Goal: Task Accomplishment & Management: Use online tool/utility

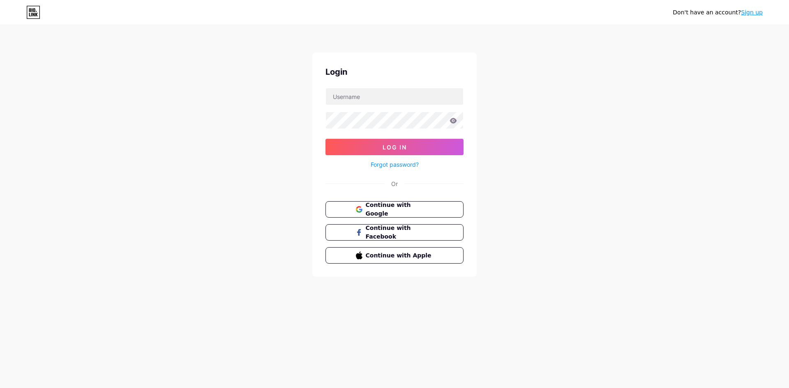
click at [358, 84] on div "Login Log In Forgot password? Or Continue with Google Continue with Facebook Co…" at bounding box center [394, 165] width 164 height 224
click at [363, 90] on input "text" at bounding box center [394, 96] width 137 height 16
click at [291, 127] on div "Don't have an account? Sign up Login Log In Forgot password? Or Continue with G…" at bounding box center [394, 151] width 789 height 303
click at [363, 105] on form "Log In Forgot password?" at bounding box center [394, 129] width 138 height 82
click at [364, 101] on input "text" at bounding box center [394, 96] width 137 height 16
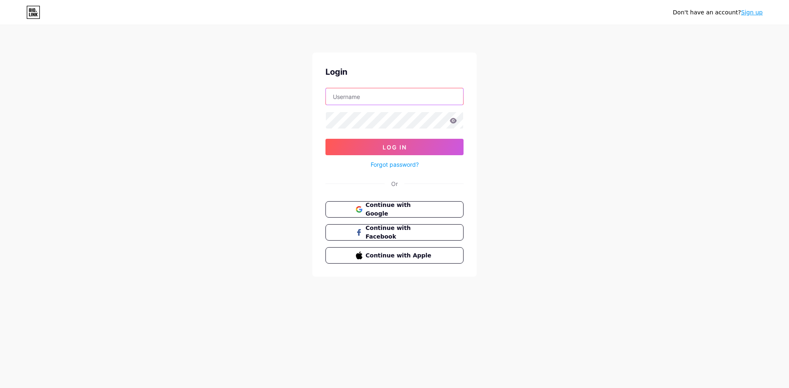
type input "[EMAIL_ADDRESS][DOMAIN_NAME]"
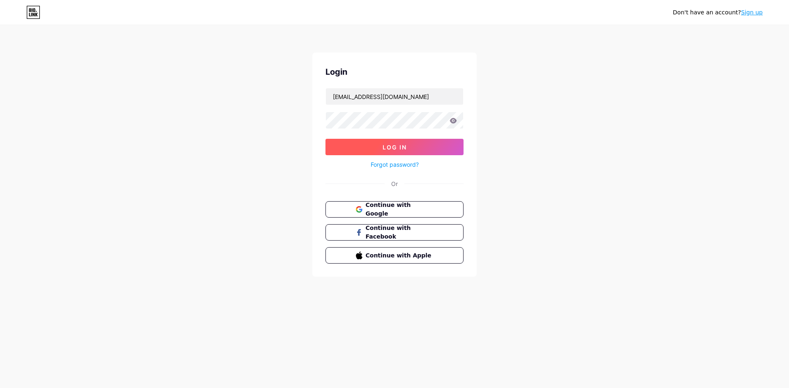
click at [403, 145] on span "Log In" at bounding box center [395, 147] width 24 height 7
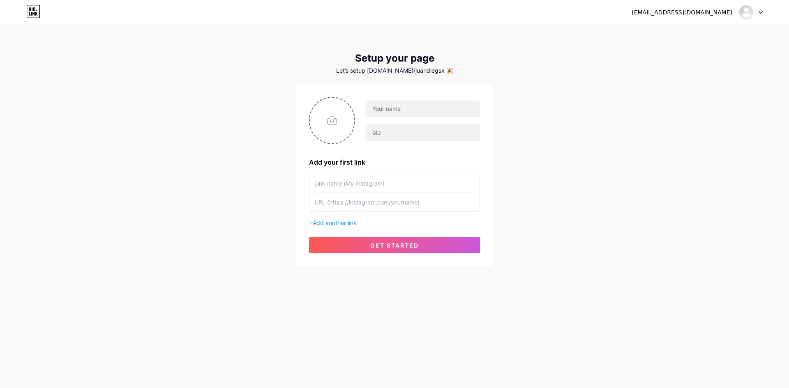
click at [701, 15] on div "[EMAIL_ADDRESS][DOMAIN_NAME]" at bounding box center [682, 12] width 101 height 9
click at [754, 14] on div at bounding box center [751, 12] width 24 height 15
click at [696, 38] on link "Dashboard" at bounding box center [711, 34] width 102 height 22
click at [713, 17] on div "[EMAIL_ADDRESS][DOMAIN_NAME]" at bounding box center [697, 12] width 131 height 15
click at [704, 14] on div "[EMAIL_ADDRESS][DOMAIN_NAME]" at bounding box center [682, 12] width 101 height 9
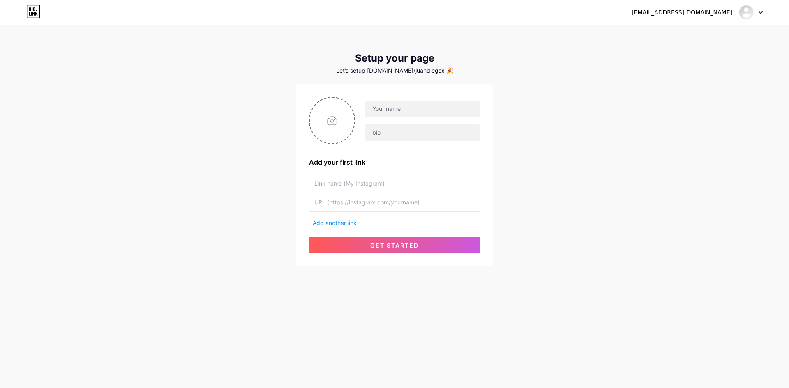
click at [761, 13] on icon at bounding box center [760, 13] width 3 height 2
click at [706, 52] on li "Logout" at bounding box center [711, 56] width 102 height 22
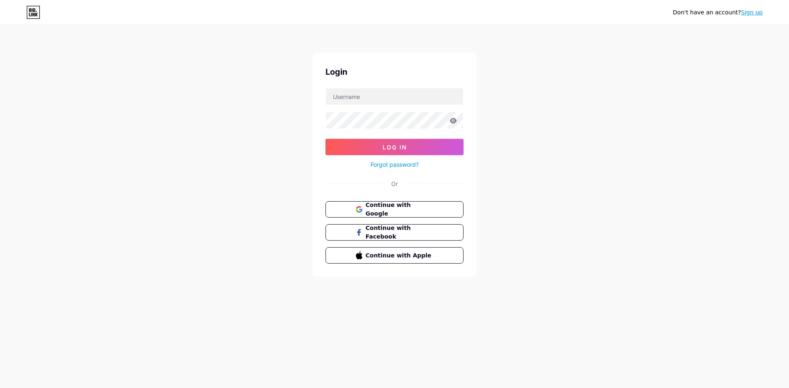
drag, startPoint x: 683, startPoint y: 60, endPoint x: 452, endPoint y: 105, distance: 235.0
click at [682, 60] on div "Don't have an account? Sign up Login Log In Forgot password? Or Continue with G…" at bounding box center [394, 151] width 789 height 303
click at [381, 101] on input "text" at bounding box center [394, 96] width 137 height 16
type input "[EMAIL_ADDRESS][DOMAIN_NAME]"
click at [392, 144] on span "Log In" at bounding box center [395, 147] width 24 height 7
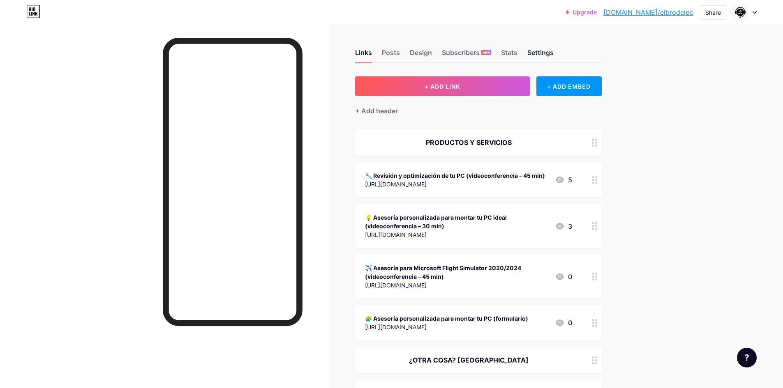
click at [546, 50] on div "Settings" at bounding box center [540, 55] width 26 height 15
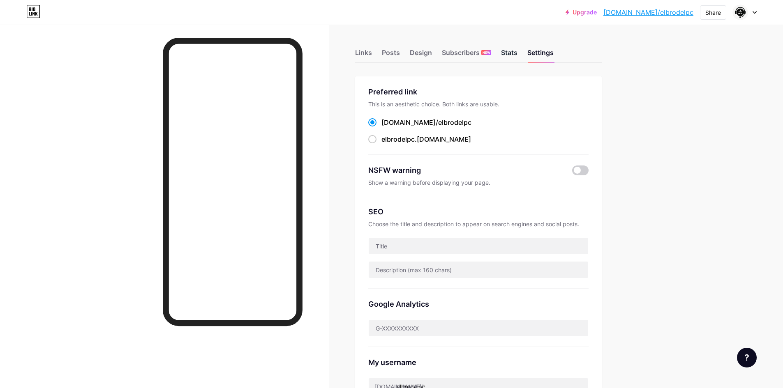
click at [508, 55] on div "Stats" at bounding box center [509, 55] width 16 height 15
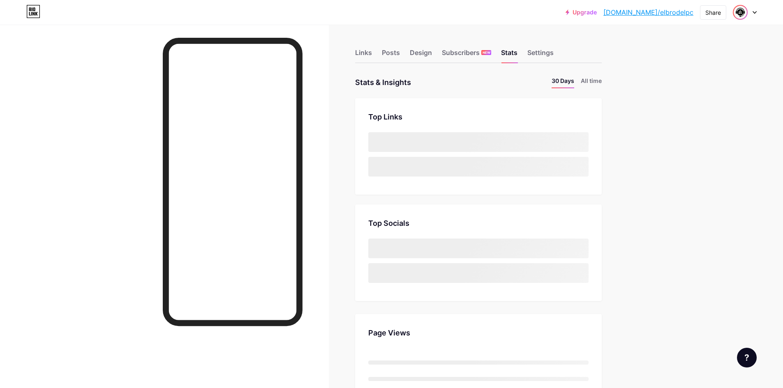
click at [742, 10] on img at bounding box center [740, 12] width 13 height 13
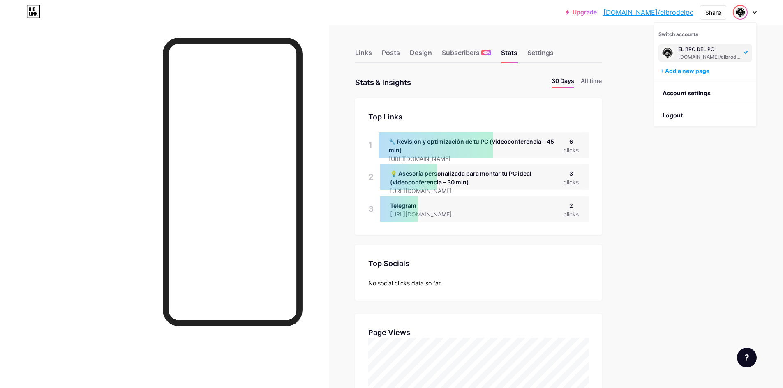
scroll to position [388, 783]
click at [701, 97] on link "Account settings" at bounding box center [705, 93] width 102 height 22
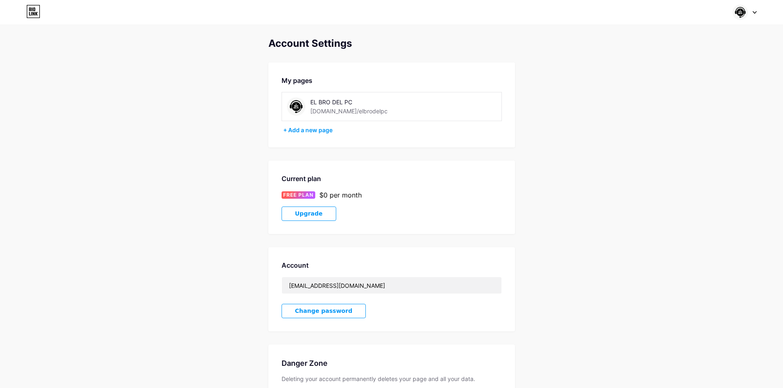
scroll to position [70, 0]
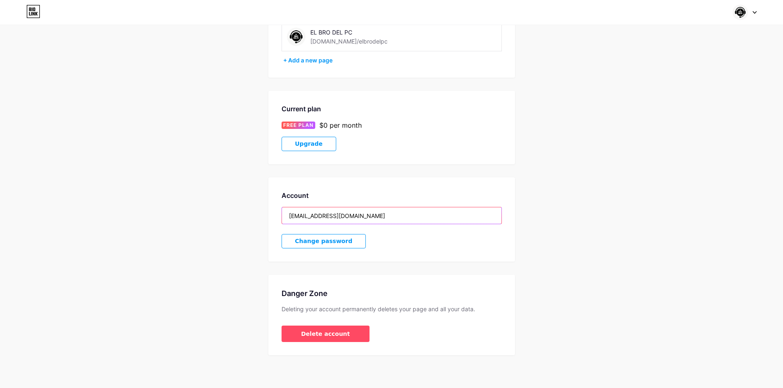
click at [358, 217] on input "[EMAIL_ADDRESS][DOMAIN_NAME]" at bounding box center [391, 216] width 219 height 16
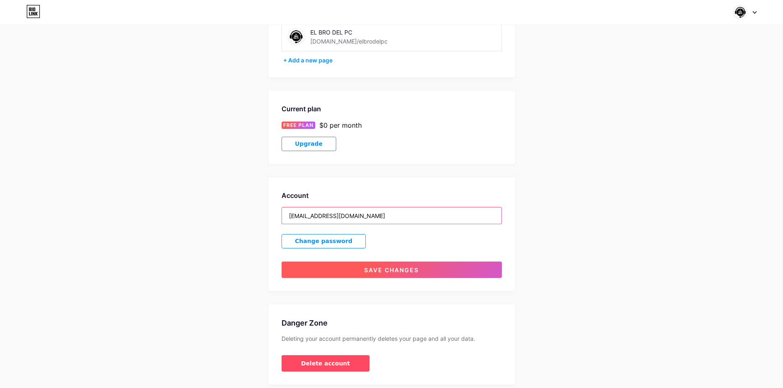
type input "[EMAIL_ADDRESS][DOMAIN_NAME]"
click at [426, 272] on button "Save changes" at bounding box center [392, 270] width 220 height 16
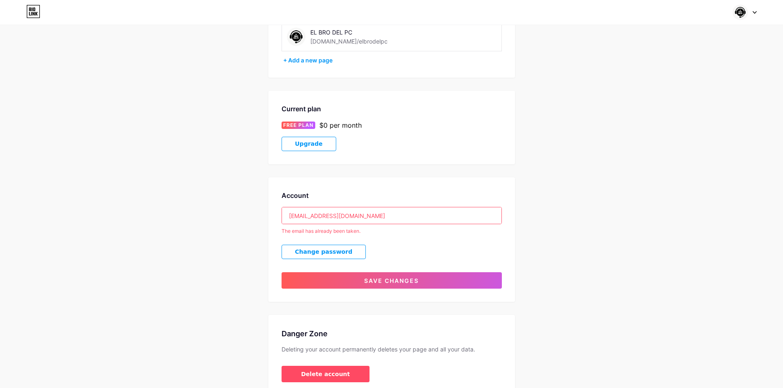
scroll to position [0, 0]
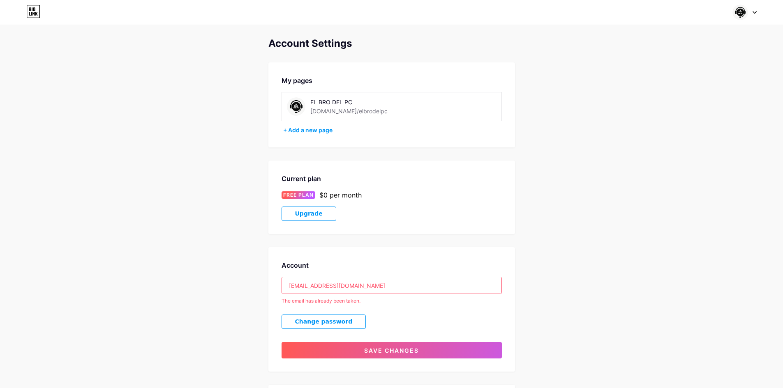
click at [750, 16] on div at bounding box center [745, 12] width 24 height 15
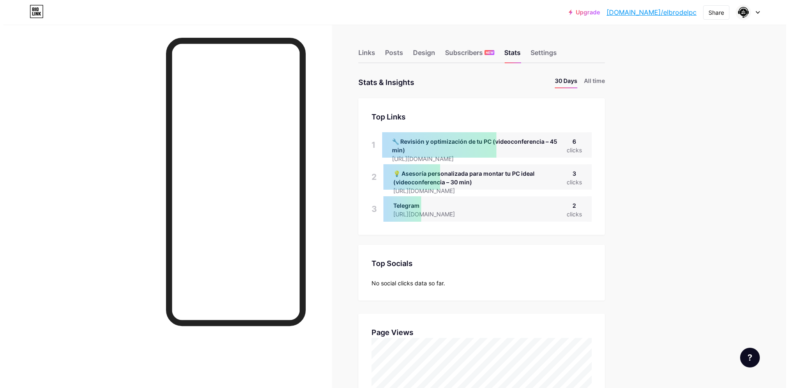
scroll to position [388, 783]
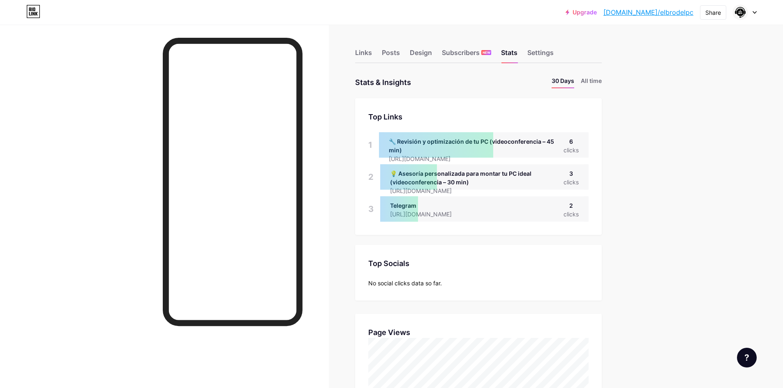
click at [376, 49] on div "Links Posts Design Subscribers NEW Stats Settings" at bounding box center [478, 49] width 247 height 29
click at [365, 53] on div "Links" at bounding box center [363, 55] width 17 height 15
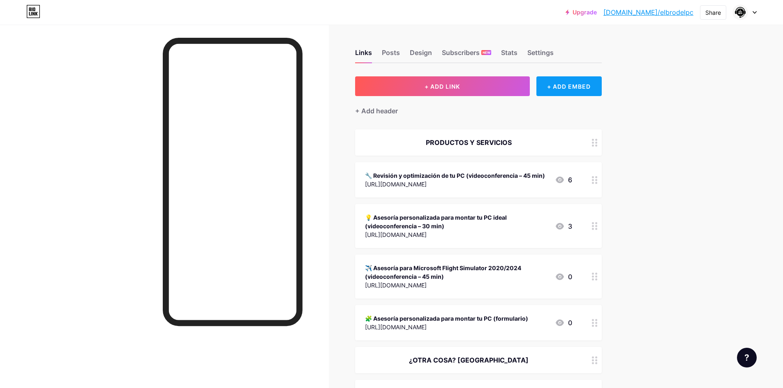
click at [589, 88] on div "+ ADD EMBED" at bounding box center [568, 86] width 65 height 20
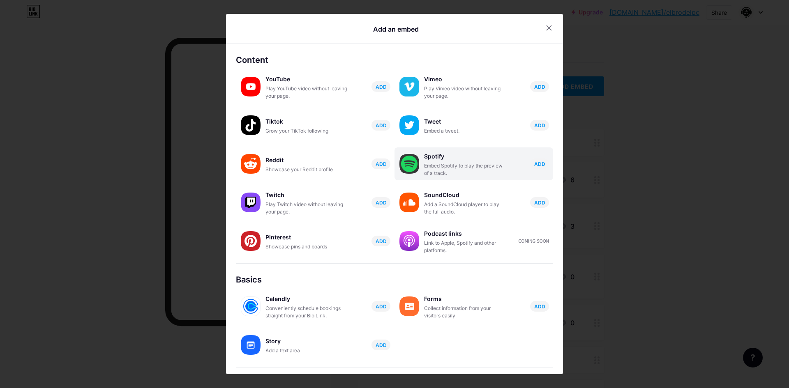
scroll to position [58, 0]
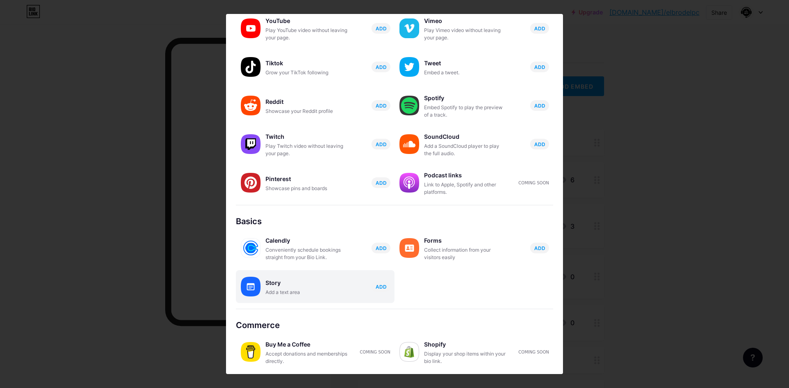
click at [365, 293] on div "Story Add a text area ADD" at bounding box center [329, 286] width 129 height 19
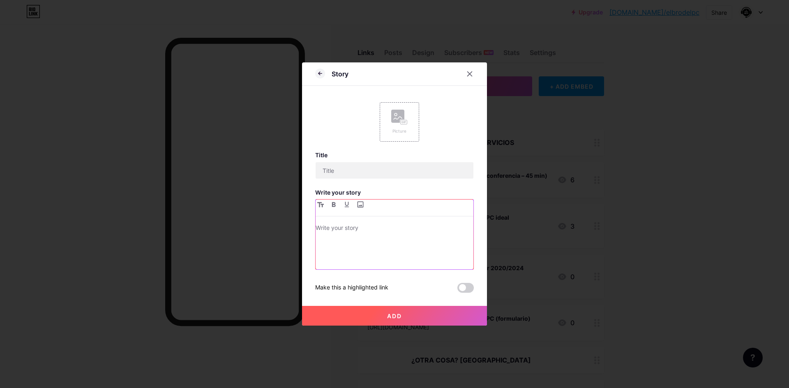
click at [360, 223] on p at bounding box center [395, 229] width 158 height 12
click at [466, 72] on icon at bounding box center [469, 74] width 7 height 7
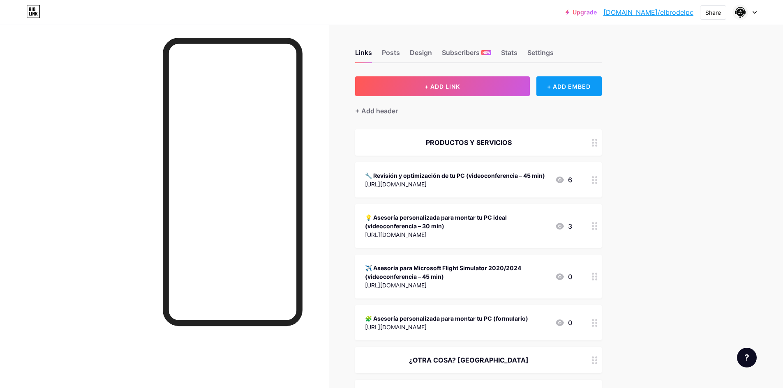
click at [561, 89] on div "+ ADD EMBED" at bounding box center [568, 86] width 65 height 20
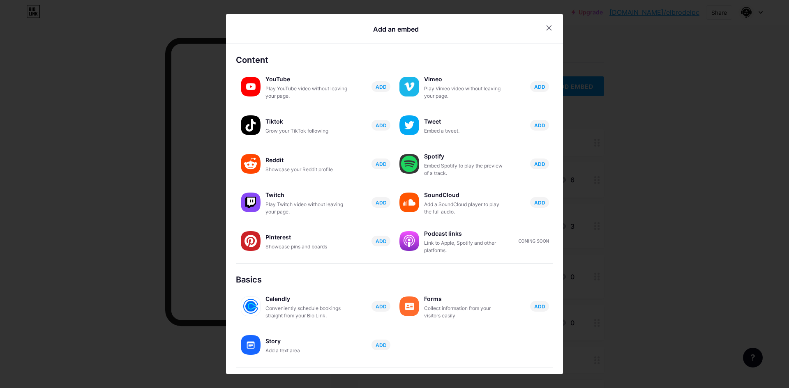
click at [596, 102] on div at bounding box center [394, 194] width 789 height 388
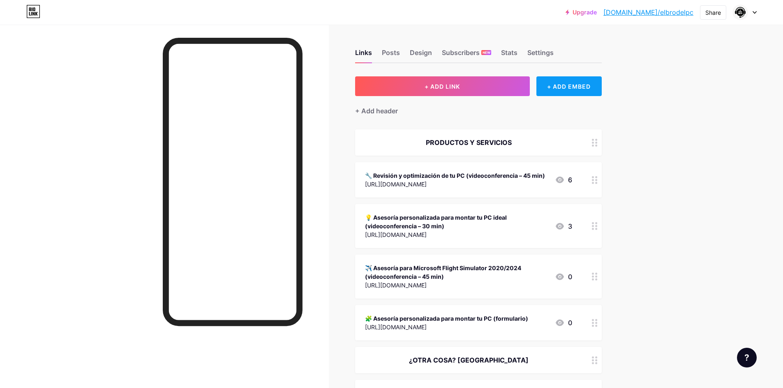
click at [569, 85] on div "+ ADD EMBED" at bounding box center [568, 86] width 65 height 20
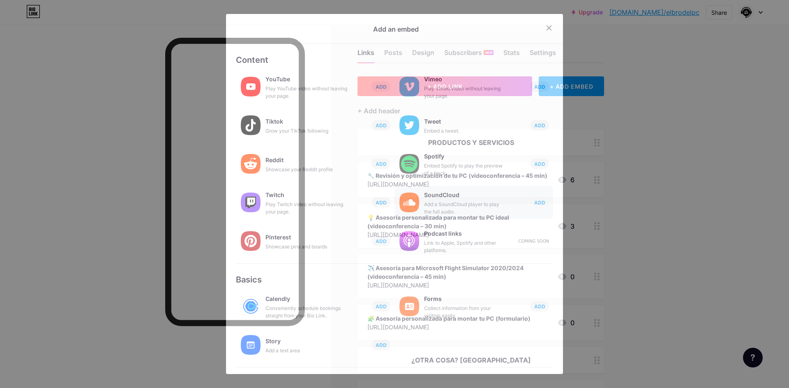
scroll to position [58, 0]
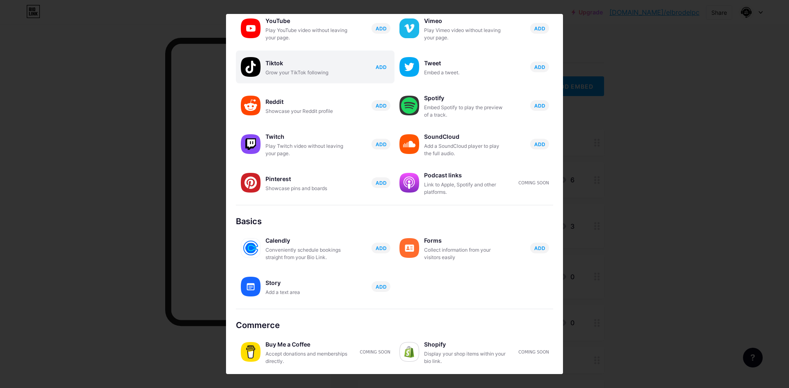
click at [376, 68] on span "ADD" at bounding box center [381, 67] width 11 height 7
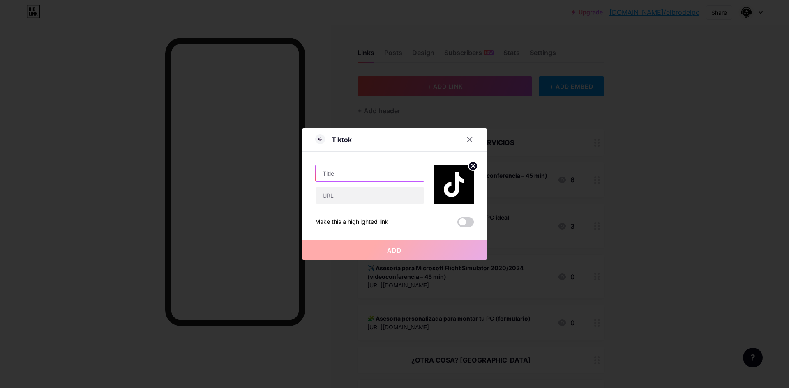
click at [401, 171] on input "text" at bounding box center [370, 173] width 108 height 16
click at [471, 215] on div "Tiktok Make this a highlighted link Add Picture Make this a highlighted link Sa…" at bounding box center [394, 194] width 185 height 132
click at [462, 217] on div "Make this a highlighted link Add" at bounding box center [394, 215] width 159 height 23
click at [463, 222] on span at bounding box center [465, 222] width 16 height 10
click at [457, 224] on input "checkbox" at bounding box center [457, 224] width 0 height 0
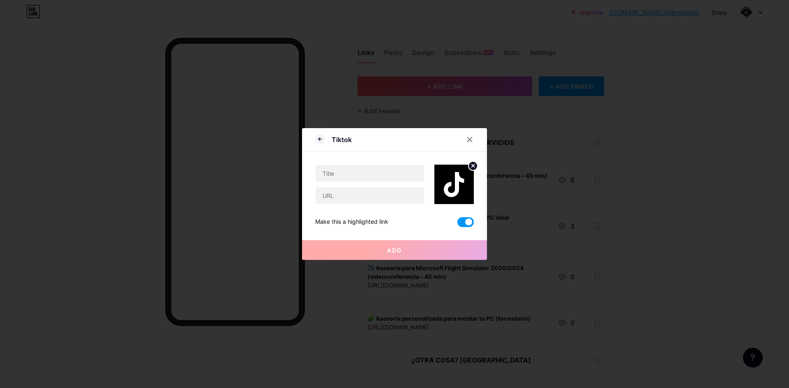
click at [468, 140] on icon at bounding box center [469, 139] width 7 height 7
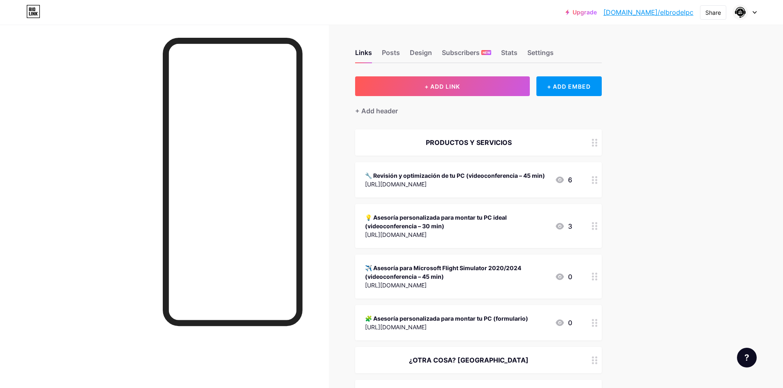
click at [579, 70] on div "Links Posts Design Subscribers NEW Stats Settings + ADD LINK + ADD EMBED + Add …" at bounding box center [318, 338] width 636 height 627
click at [579, 84] on div "+ ADD EMBED" at bounding box center [568, 86] width 65 height 20
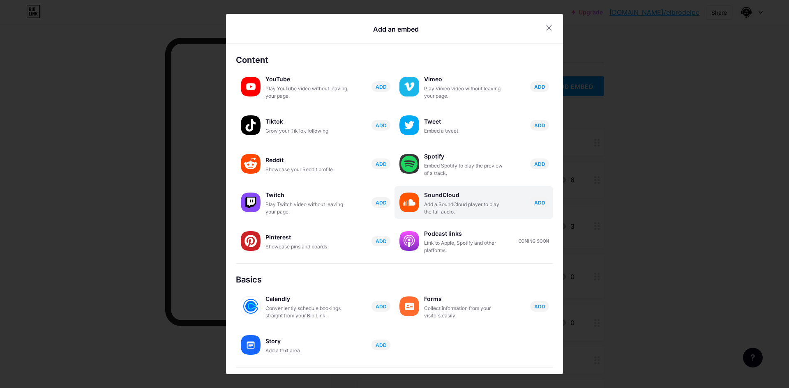
click at [512, 192] on div "SoundCloud Add a SoundCloud player to play the full audio. ADD" at bounding box center [488, 202] width 129 height 26
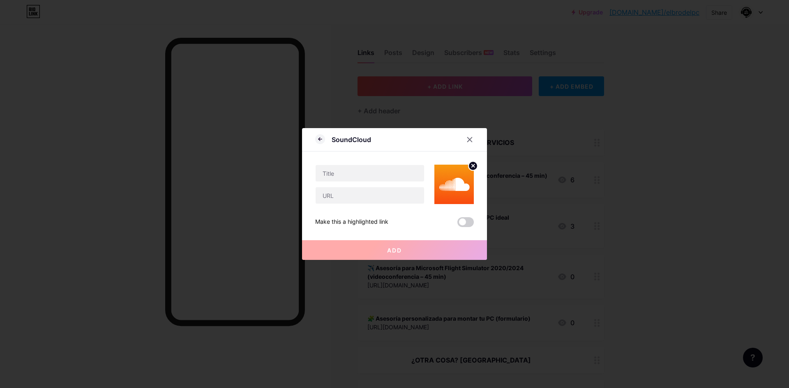
drag, startPoint x: 466, startPoint y: 141, endPoint x: 477, endPoint y: 137, distance: 11.6
click at [466, 141] on icon at bounding box center [469, 139] width 7 height 7
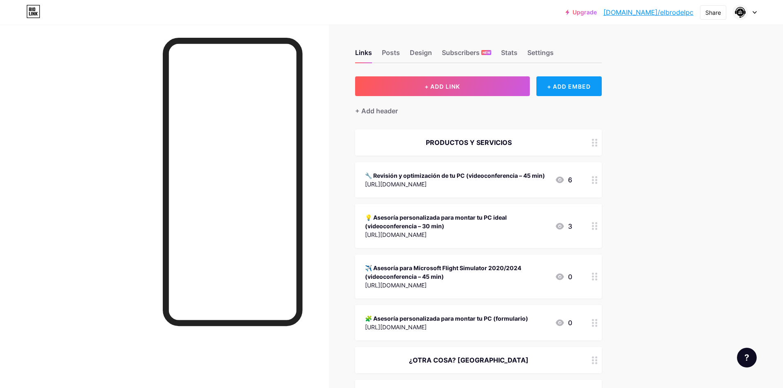
click at [563, 82] on div "+ ADD EMBED" at bounding box center [568, 86] width 65 height 20
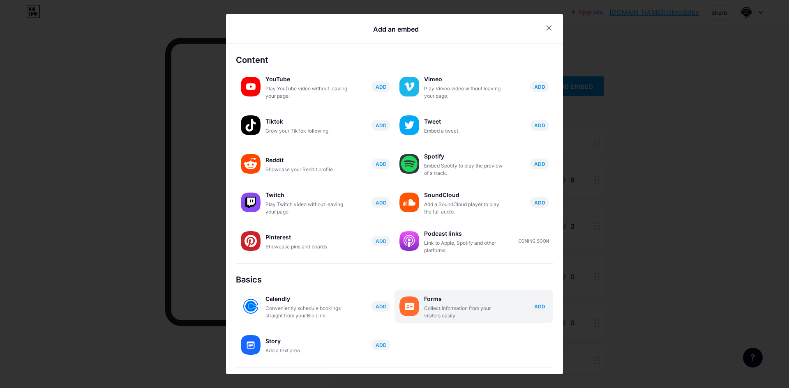
scroll to position [58, 0]
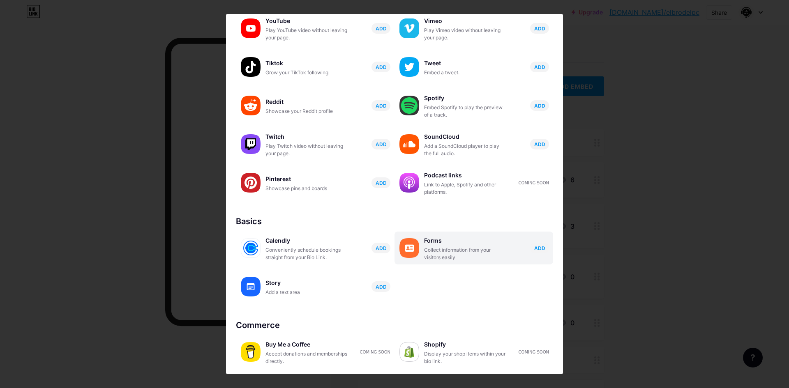
click at [442, 244] on div "Forms" at bounding box center [465, 241] width 82 height 12
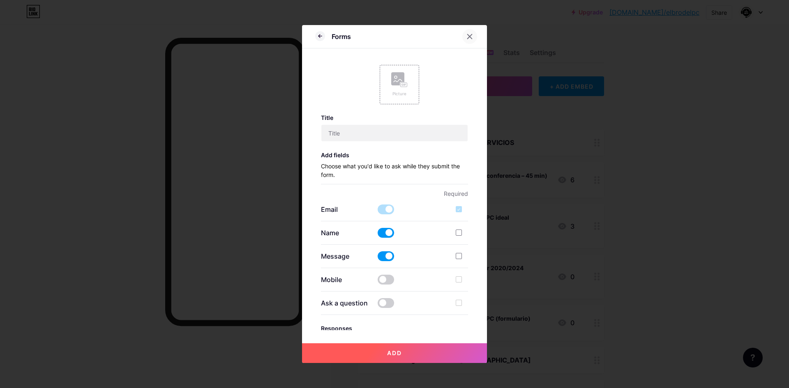
click at [466, 34] on icon at bounding box center [469, 36] width 7 height 7
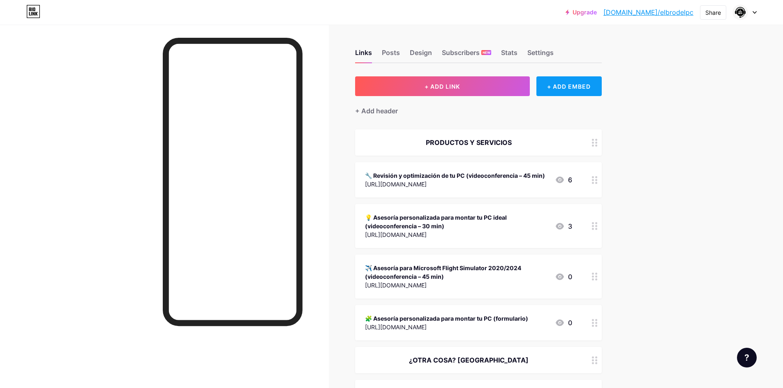
click at [554, 83] on div "+ ADD EMBED" at bounding box center [568, 86] width 65 height 20
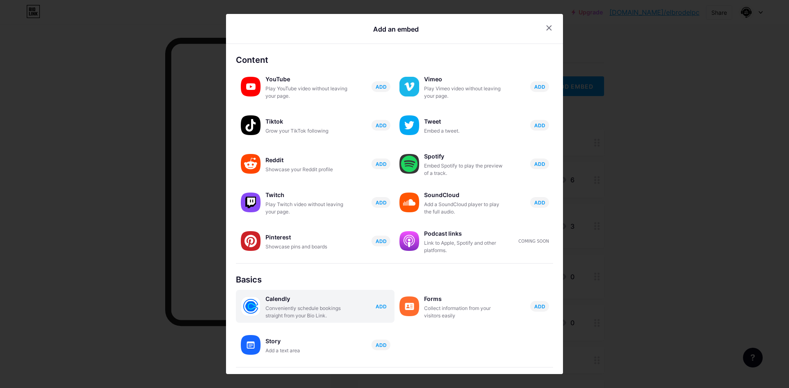
click at [382, 301] on div "Calendly Conveniently schedule bookings straight from your Bio Link. ADD" at bounding box center [329, 306] width 129 height 26
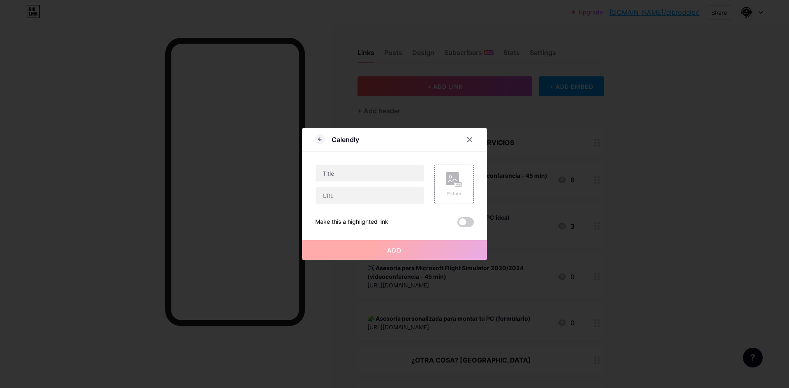
click at [466, 141] on icon at bounding box center [469, 139] width 7 height 7
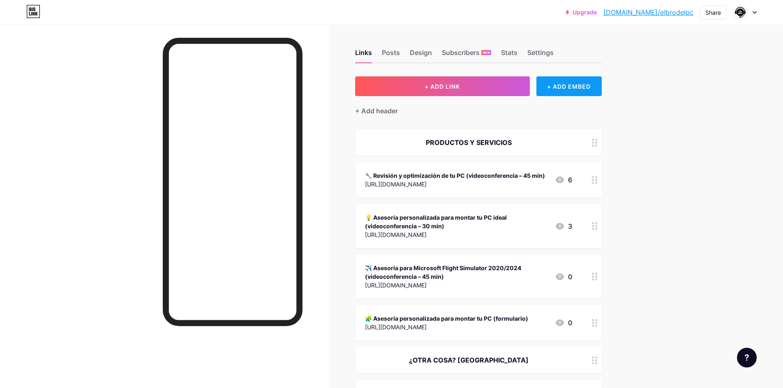
click at [563, 91] on div "+ ADD EMBED" at bounding box center [568, 86] width 65 height 20
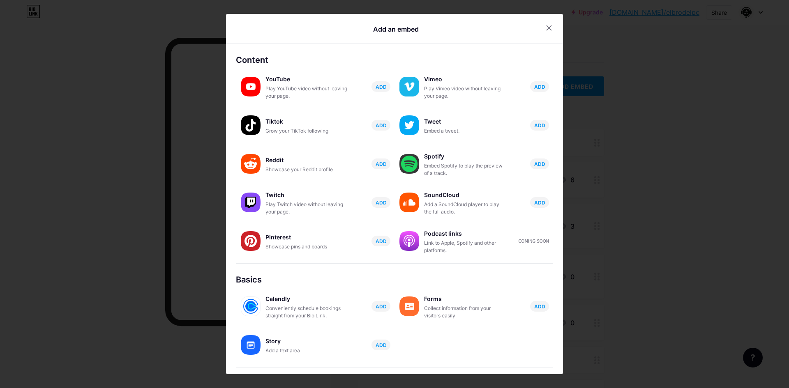
click at [773, 173] on div at bounding box center [394, 194] width 789 height 388
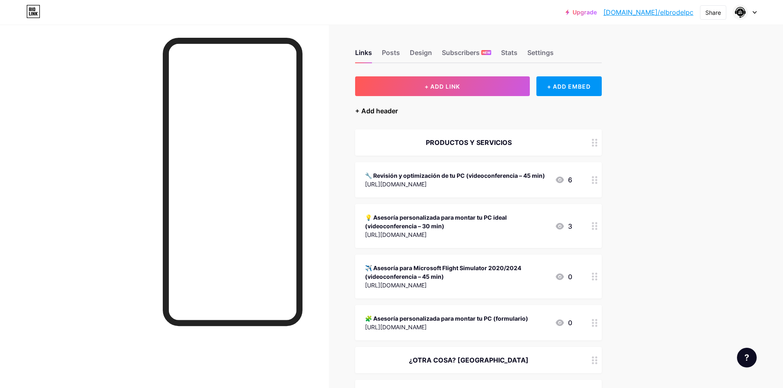
click at [398, 108] on div "+ Add header" at bounding box center [376, 111] width 43 height 10
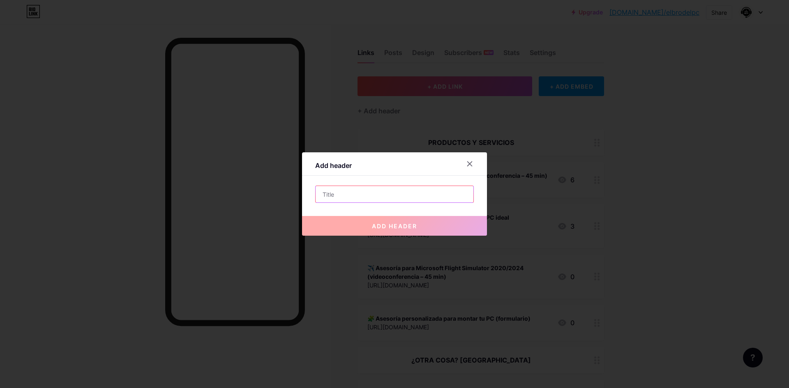
click at [390, 196] on input "text" at bounding box center [395, 194] width 158 height 16
type input "D"
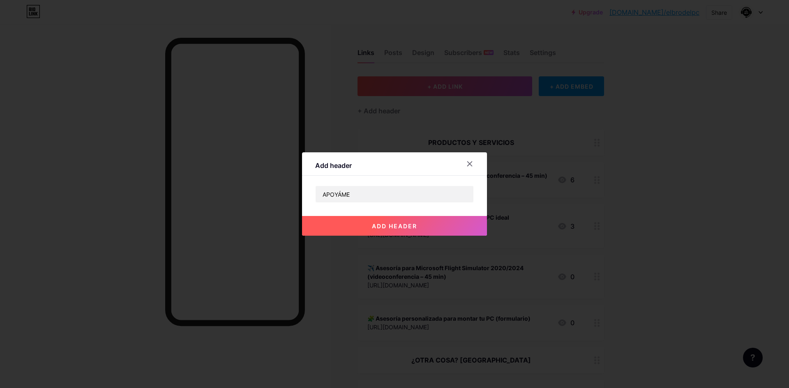
click at [344, 180] on div "Add header APOYÁME add header" at bounding box center [394, 193] width 185 height 83
drag, startPoint x: 361, startPoint y: 194, endPoint x: 299, endPoint y: 189, distance: 61.9
click at [302, 189] on div "Add header APOYÁME add header" at bounding box center [394, 193] width 185 height 83
type input "p"
click at [358, 178] on div "Add header APOYAME add header" at bounding box center [394, 193] width 185 height 83
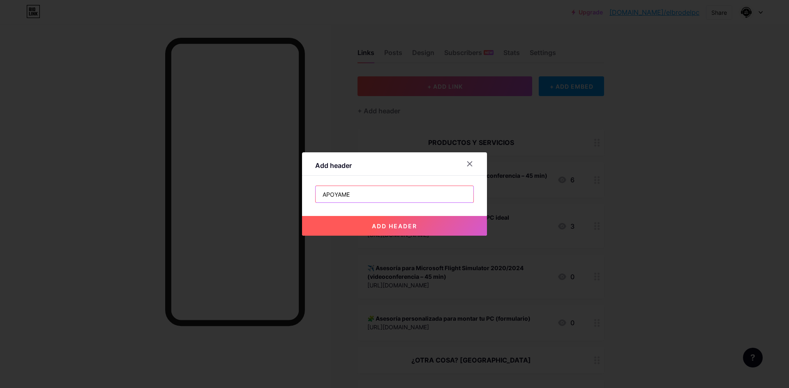
click at [351, 196] on input "APOYAME" at bounding box center [395, 194] width 158 height 16
click at [350, 196] on input "APOYAME" at bounding box center [395, 194] width 158 height 16
drag, startPoint x: 321, startPoint y: 192, endPoint x: 311, endPoint y: 180, distance: 15.5
click at [311, 180] on div "Add header APOYAME add header" at bounding box center [394, 193] width 185 height 83
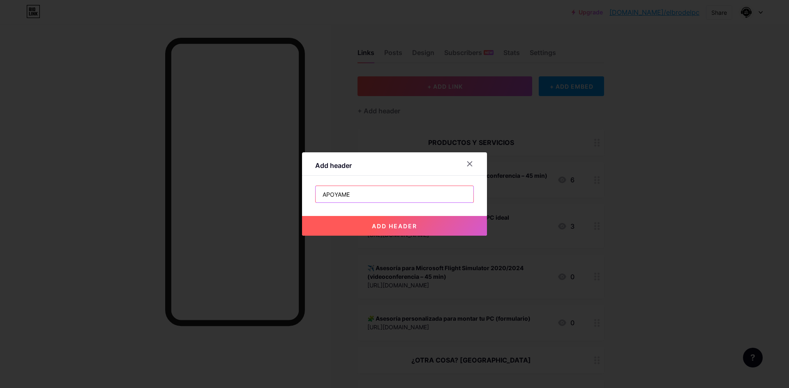
click at [330, 194] on input "APOYAME" at bounding box center [395, 194] width 158 height 16
type input "APÓYAME"
click at [445, 225] on button "add header" at bounding box center [394, 226] width 185 height 20
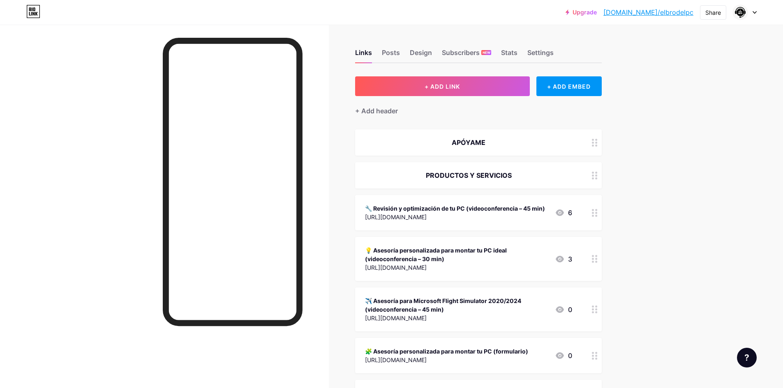
drag, startPoint x: 587, startPoint y: 139, endPoint x: 584, endPoint y: 232, distance: 92.5
click at [581, 238] on span "APÓYAME PRODUCTOS Y SERVICIOS 🔧 Revisión y optimización de tu PC (videoconferen…" at bounding box center [478, 334] width 247 height 410
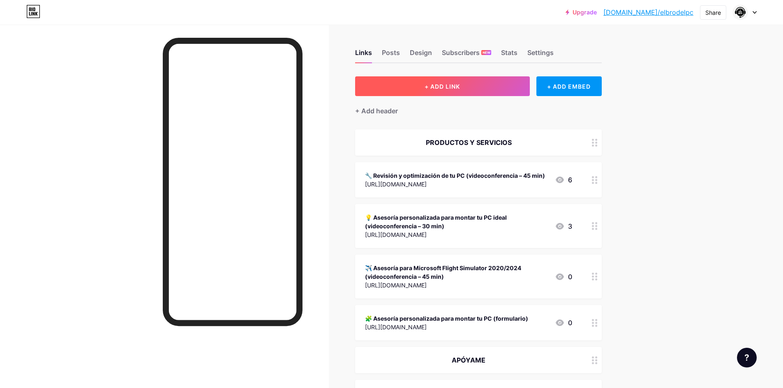
click at [495, 85] on button "+ ADD LINK" at bounding box center [442, 86] width 175 height 20
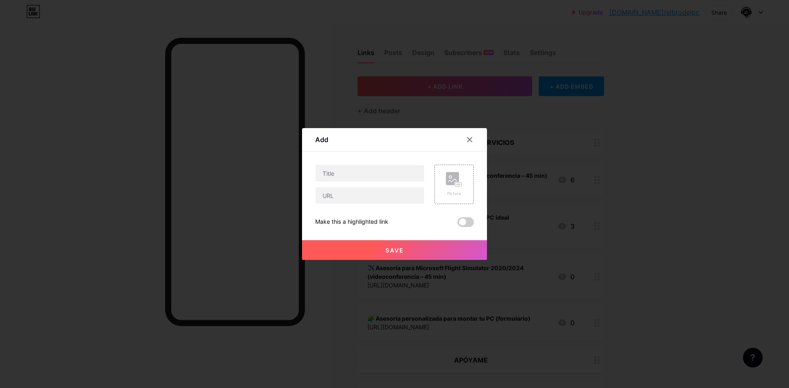
click at [353, 185] on div at bounding box center [369, 184] width 109 height 39
click at [363, 191] on input "text" at bounding box center [370, 195] width 108 height 16
paste input "[URL][DOMAIN_NAME]"
type input "[URL][DOMAIN_NAME]"
click at [459, 220] on span at bounding box center [465, 222] width 16 height 10
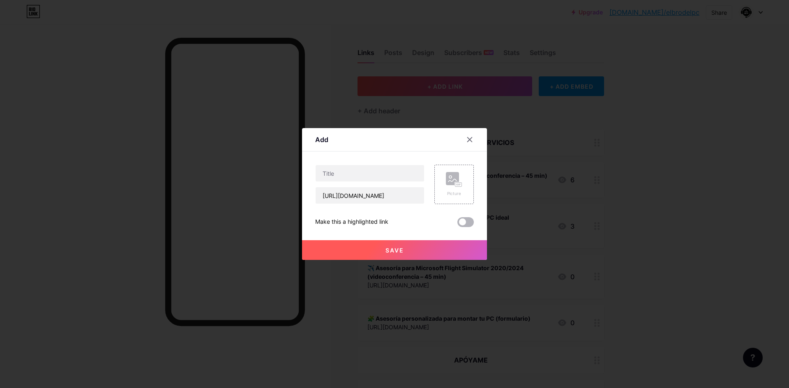
click at [457, 224] on input "checkbox" at bounding box center [457, 224] width 0 height 0
click at [461, 221] on span at bounding box center [465, 222] width 16 height 10
click at [457, 224] on input "checkbox" at bounding box center [457, 224] width 0 height 0
click at [336, 171] on input "text" at bounding box center [370, 173] width 108 height 16
type input "KO-FI"
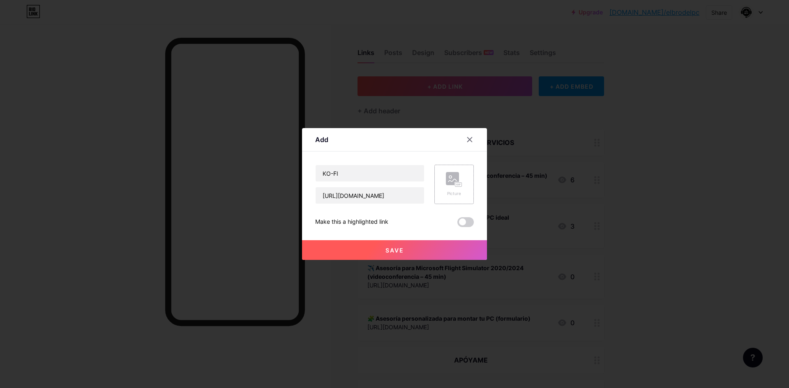
click at [455, 192] on div "Picture" at bounding box center [454, 194] width 16 height 6
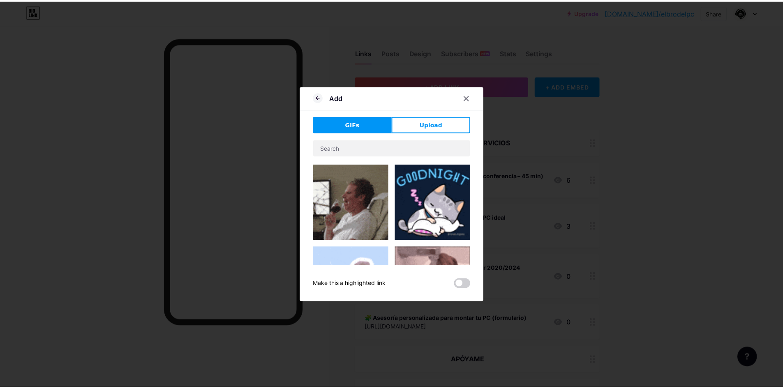
scroll to position [493, 0]
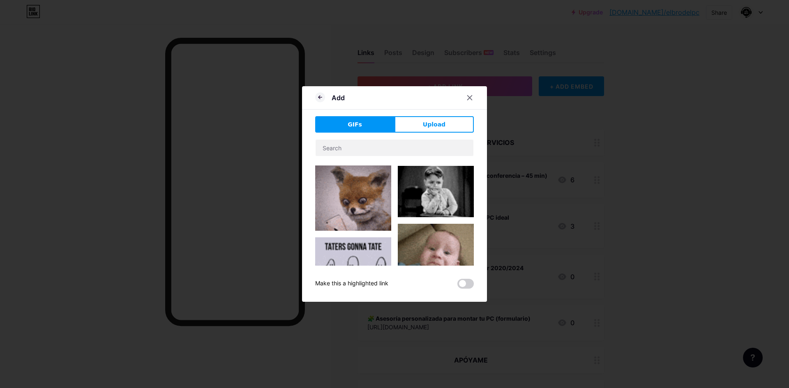
click at [437, 116] on div "Add GIFs Upload Content YouTube Play YouTube video without leaving your page. A…" at bounding box center [394, 194] width 185 height 216
click at [437, 121] on span "Upload" at bounding box center [434, 124] width 23 height 9
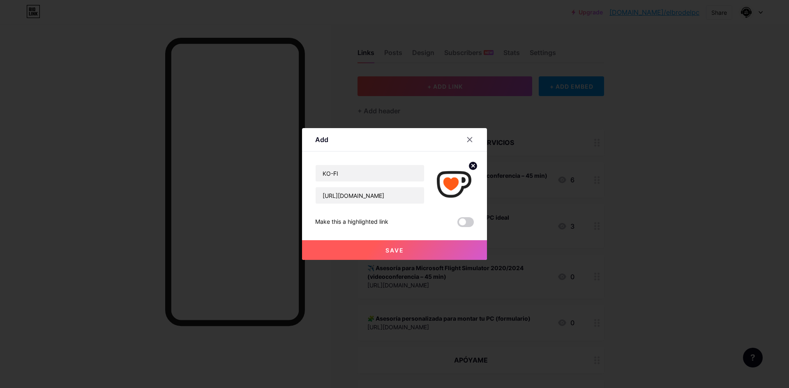
click at [448, 254] on button "Save" at bounding box center [394, 250] width 185 height 20
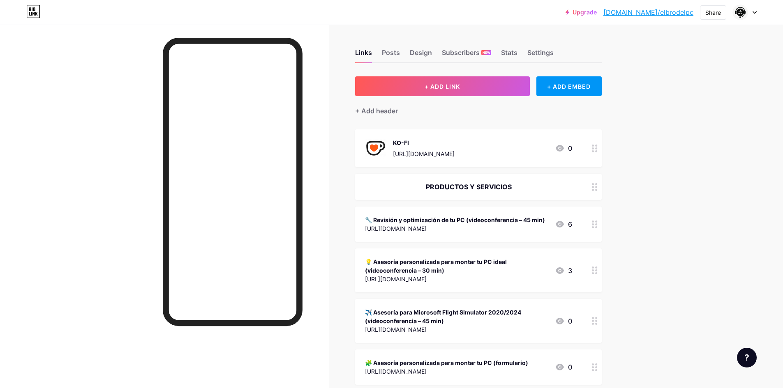
drag, startPoint x: 589, startPoint y: 150, endPoint x: 586, endPoint y: 216, distance: 65.8
click at [586, 217] on span "KO-FI [URL][DOMAIN_NAME] 0 PRODUCTOS Y SERVICIOS 🔧 Revisión y optimización de t…" at bounding box center [478, 356] width 247 height 455
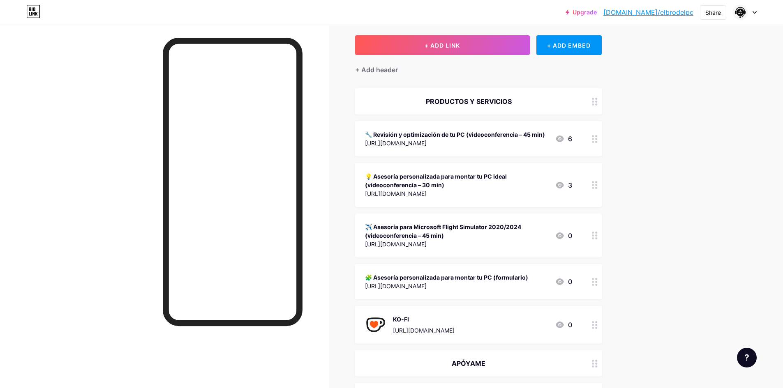
scroll to position [164, 0]
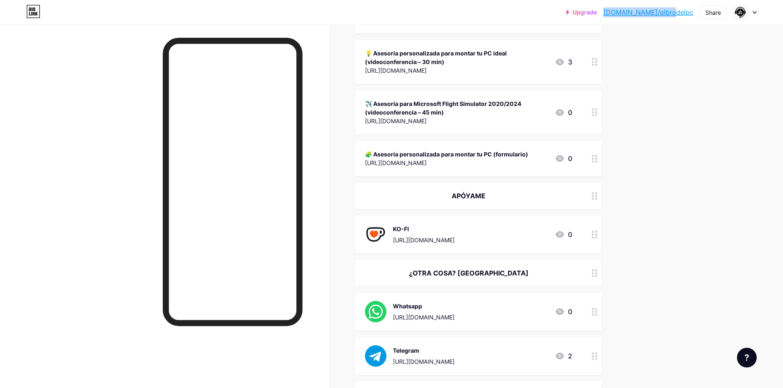
drag, startPoint x: 675, startPoint y: 12, endPoint x: 637, endPoint y: 12, distance: 38.6
click at [637, 12] on div "Upgrade [DOMAIN_NAME]/elbrod... [DOMAIN_NAME]/elbrodelpc Share Switch accounts …" at bounding box center [660, 12] width 191 height 15
copy link "[DOMAIN_NAME]/elbrodelpc"
click at [662, 46] on div "Upgrade [DOMAIN_NAME]/elbrod... [DOMAIN_NAME]/elbrodelpc Share Switch accounts …" at bounding box center [391, 200] width 783 height 729
